Goal: Task Accomplishment & Management: Manage account settings

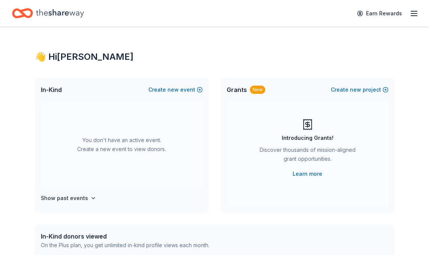
click at [415, 15] on icon "button" at bounding box center [413, 13] width 9 height 9
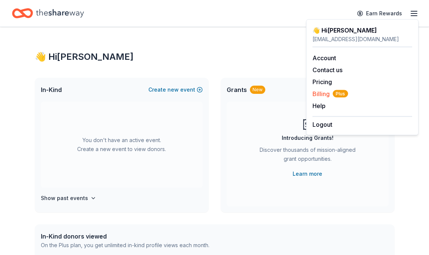
click at [324, 96] on span "Billing Plus" at bounding box center [330, 94] width 36 height 9
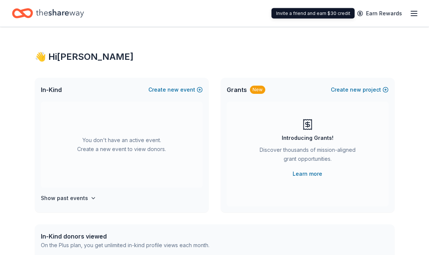
click at [408, 10] on div "Earn Rewards" at bounding box center [385, 13] width 66 height 18
click at [412, 14] on icon "button" at bounding box center [413, 13] width 9 height 9
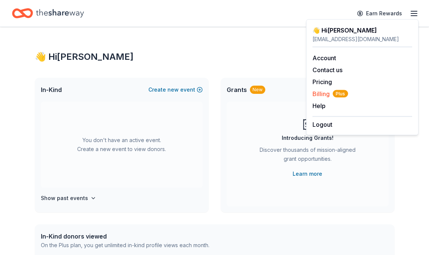
click at [325, 92] on span "Billing Plus" at bounding box center [330, 94] width 36 height 9
